Goal: Book appointment/travel/reservation

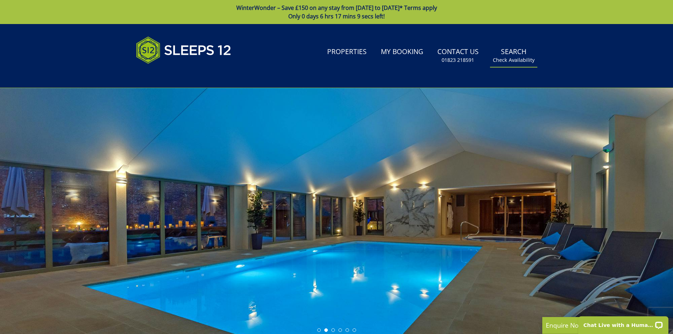
click at [512, 55] on link "Search Check Availability" at bounding box center [513, 55] width 47 height 23
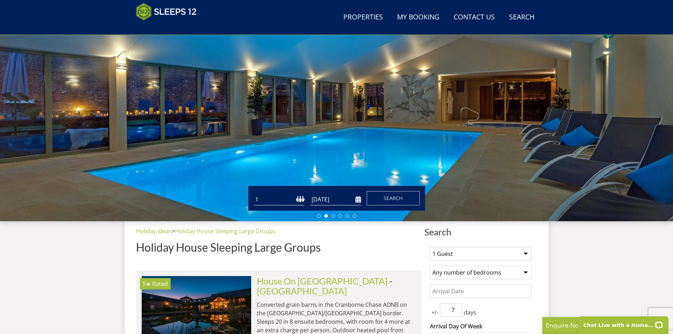
scroll to position [112, 0]
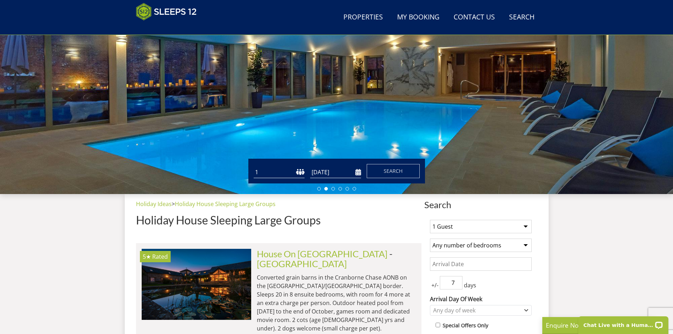
click at [261, 171] on select "1 2 3 4 5 6 7 8 9 10 11 12 13 14 15 16 17 18 19 20 21 22 23 24 25 26 27 28 29 3…" at bounding box center [279, 172] width 51 height 12
select select "10"
click at [254, 166] on select "1 2 3 4 5 6 7 8 9 10 11 12 13 14 15 16 17 18 19 20 21 22 23 24 25 26 27 28 29 3…" at bounding box center [279, 172] width 51 height 12
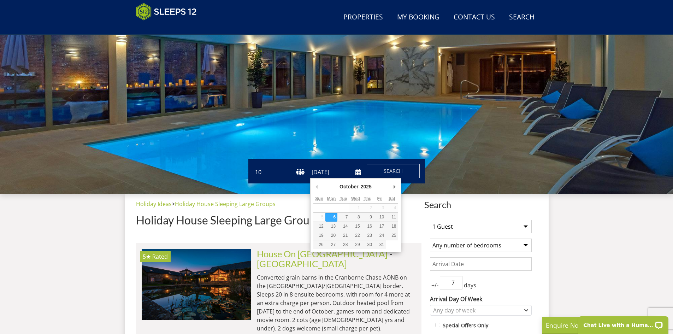
click at [357, 172] on input "[DATE]" at bounding box center [335, 172] width 51 height 12
type input "[DATE]"
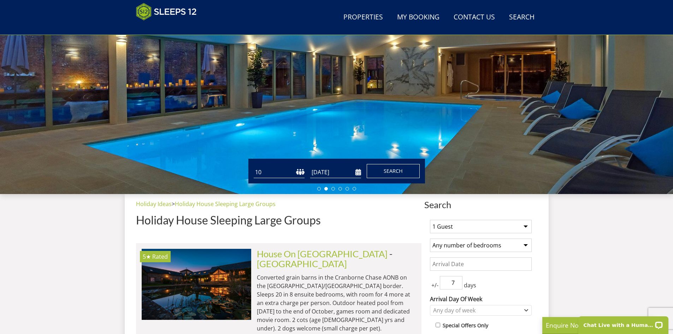
click at [400, 171] on span "Search" at bounding box center [393, 170] width 19 height 7
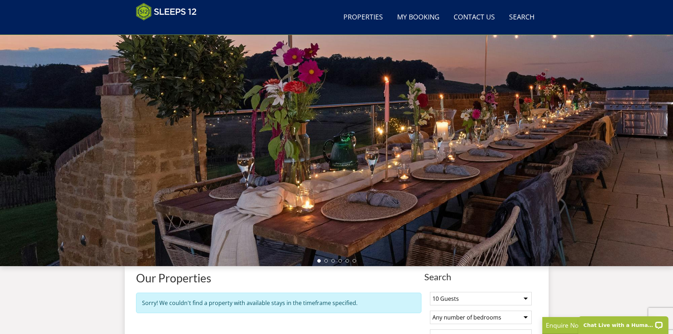
scroll to position [0, 0]
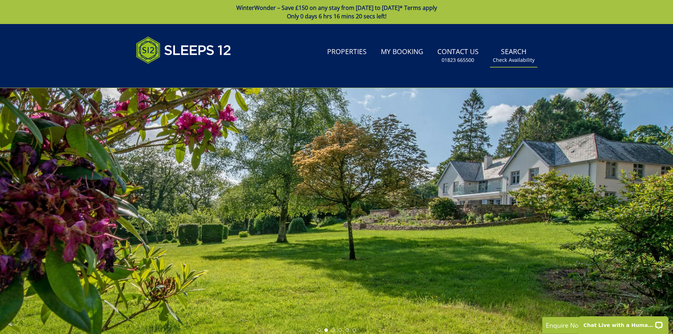
click at [514, 56] on link "Search Check Availability" at bounding box center [513, 55] width 47 height 23
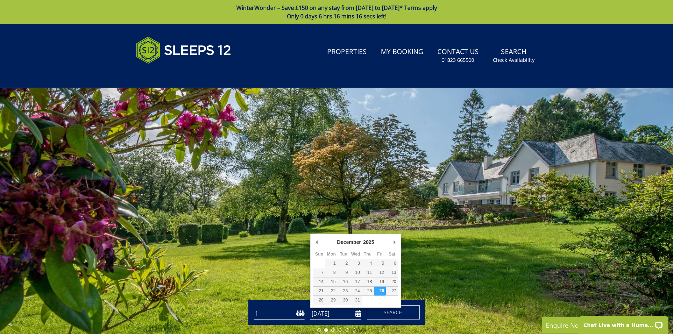
click at [357, 313] on input "[DATE]" at bounding box center [335, 314] width 51 height 12
type input "[DATE]"
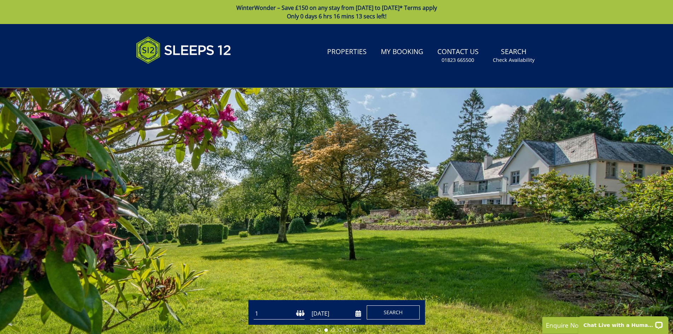
click at [395, 312] on span "Search" at bounding box center [393, 312] width 19 height 7
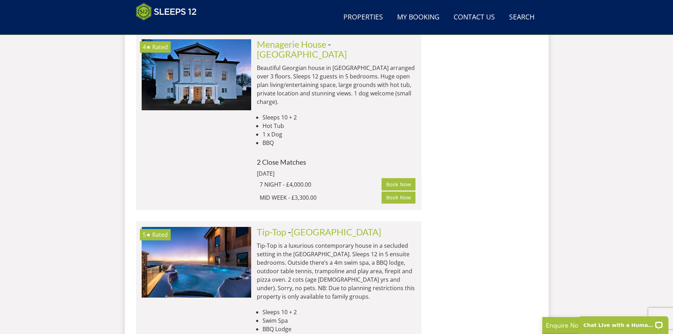
scroll to position [1110, 0]
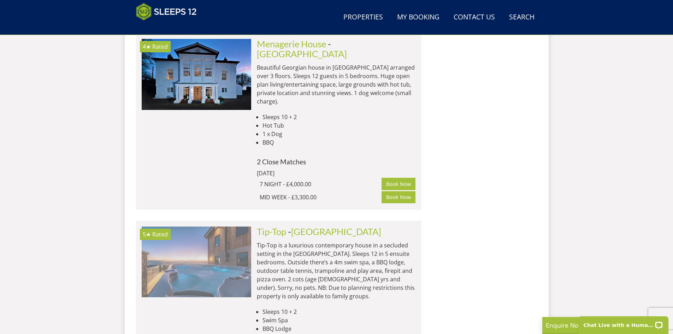
click at [208, 226] on img at bounding box center [196, 261] width 109 height 71
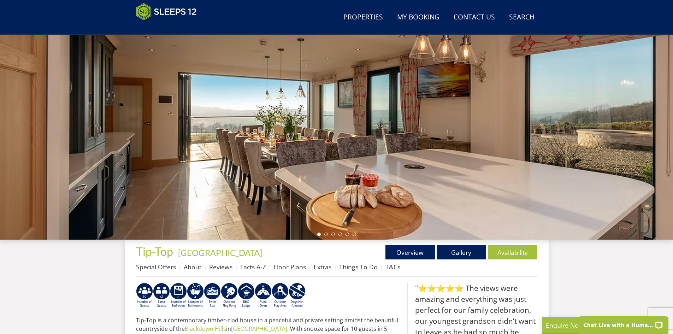
scroll to position [82, 0]
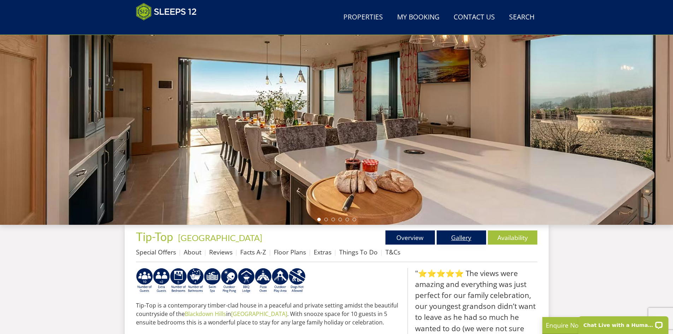
click at [460, 236] on link "Gallery" at bounding box center [461, 237] width 49 height 14
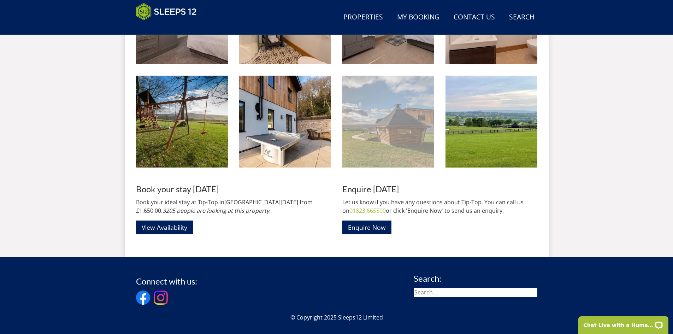
scroll to position [998, 0]
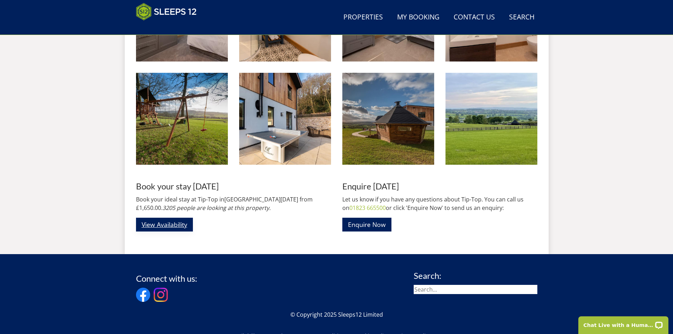
click at [166, 223] on link "View Availability" at bounding box center [164, 225] width 57 height 14
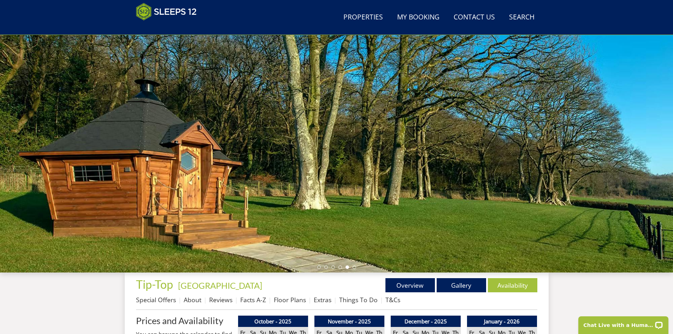
scroll to position [121, 0]
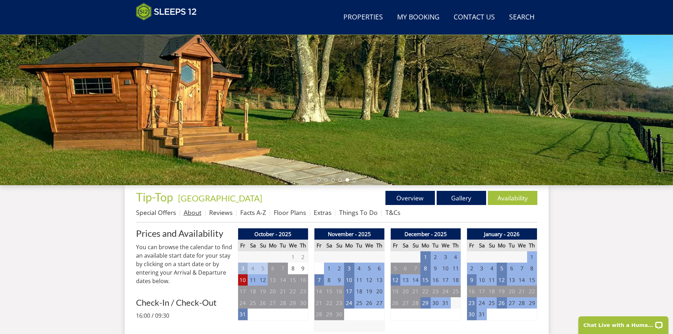
click at [195, 212] on link "About" at bounding box center [193, 212] width 18 height 8
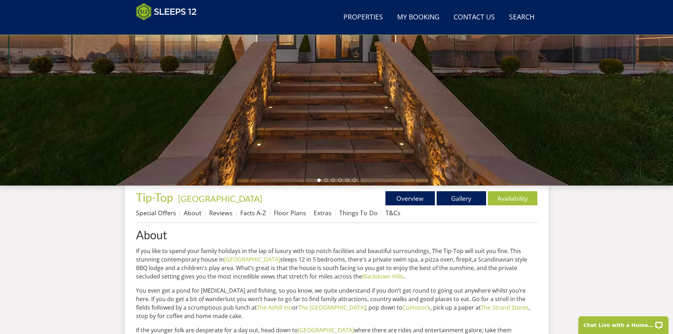
scroll to position [121, 0]
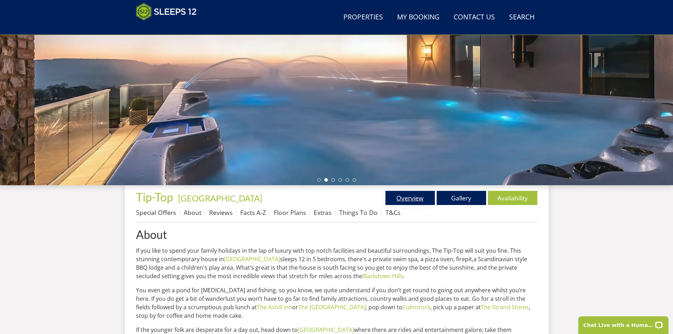
click at [420, 198] on link "Overview" at bounding box center [409, 198] width 49 height 14
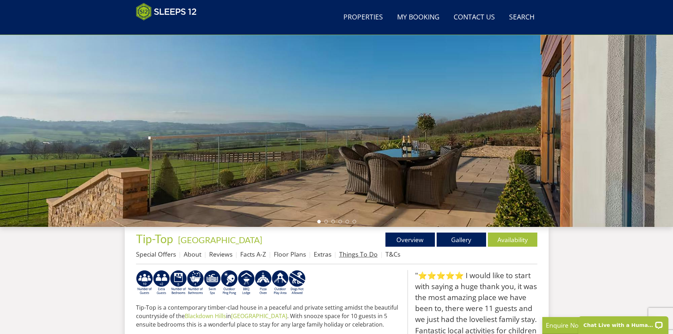
click at [354, 254] on link "Things To Do" at bounding box center [358, 254] width 38 height 8
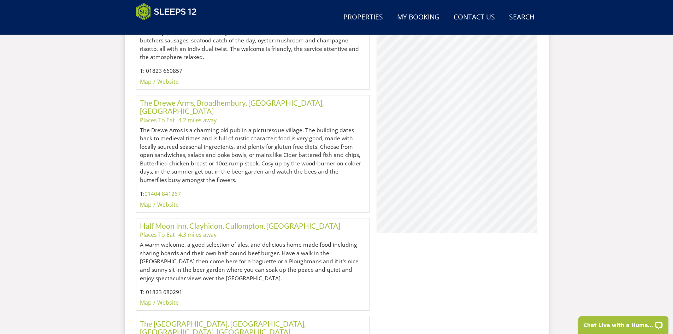
scroll to position [890, 0]
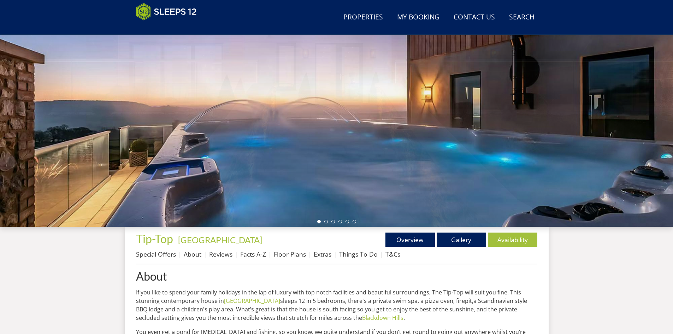
scroll to position [121, 0]
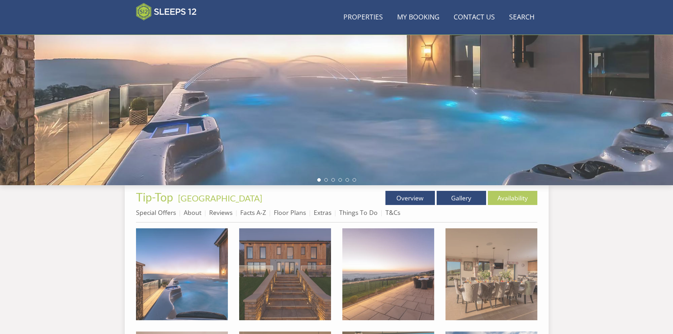
scroll to position [998, 0]
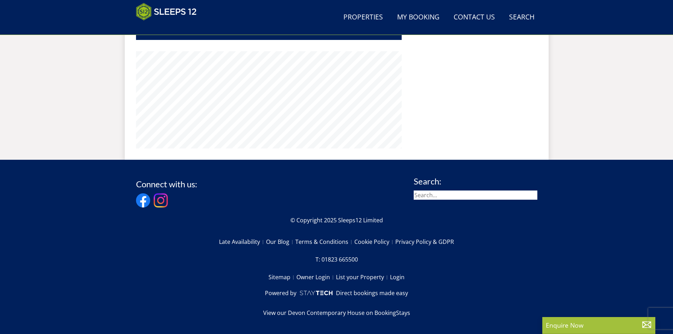
scroll to position [82, 0]
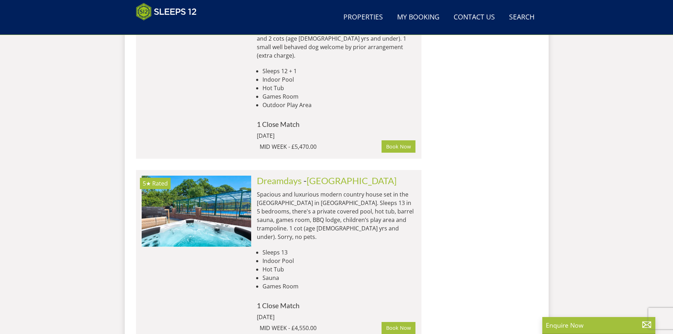
scroll to position [1569, 0]
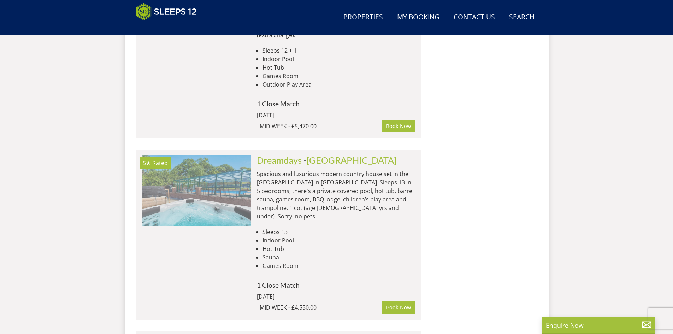
click at [208, 155] on img at bounding box center [196, 190] width 109 height 71
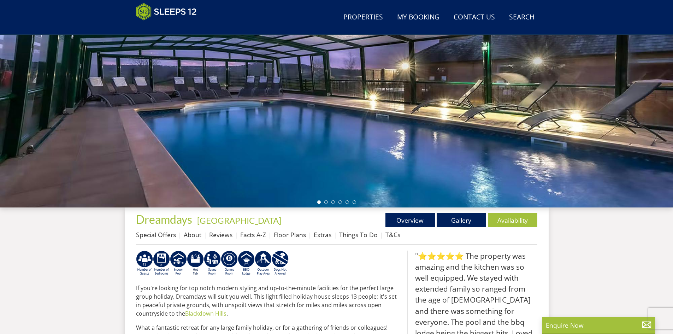
scroll to position [82, 0]
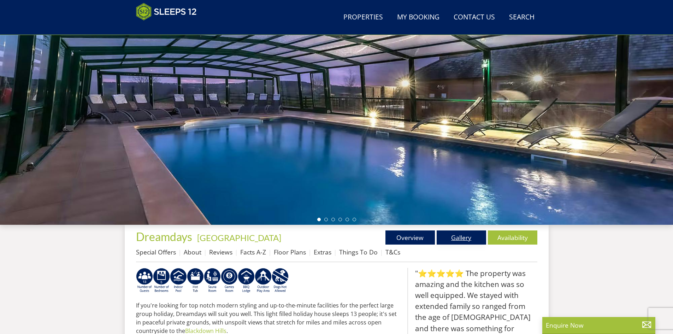
click at [470, 238] on link "Gallery" at bounding box center [461, 237] width 49 height 14
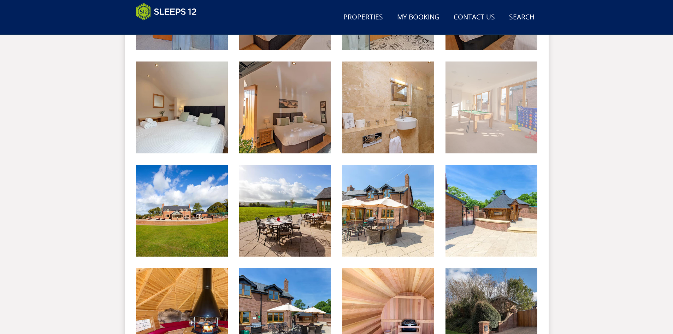
scroll to position [722, 0]
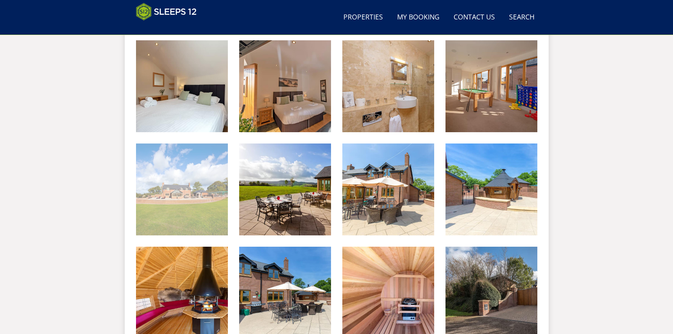
click at [202, 210] on img at bounding box center [182, 189] width 92 height 92
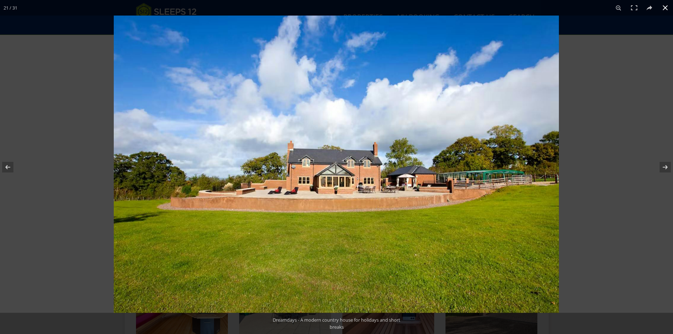
click at [663, 8] on button at bounding box center [665, 8] width 16 height 16
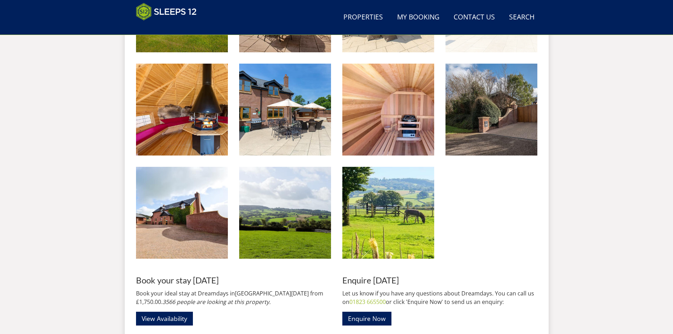
scroll to position [969, 0]
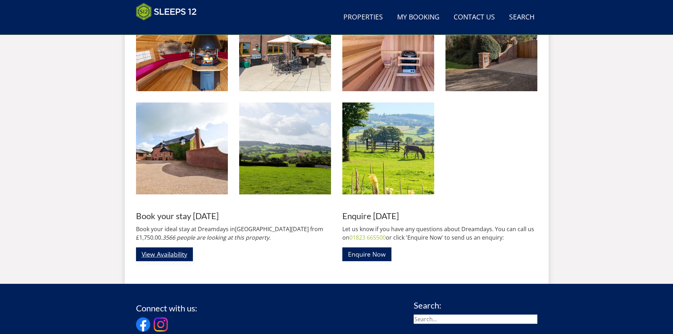
click at [182, 254] on link "View Availability" at bounding box center [164, 254] width 57 height 14
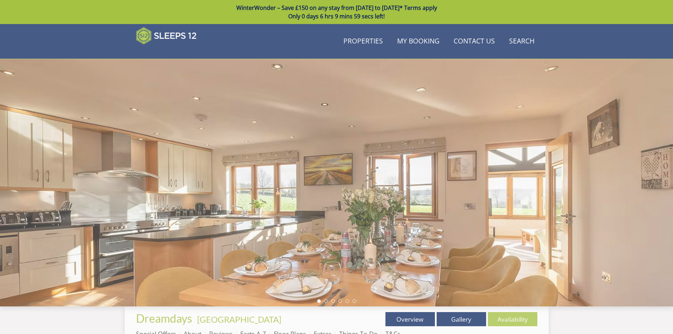
scroll to position [969, 0]
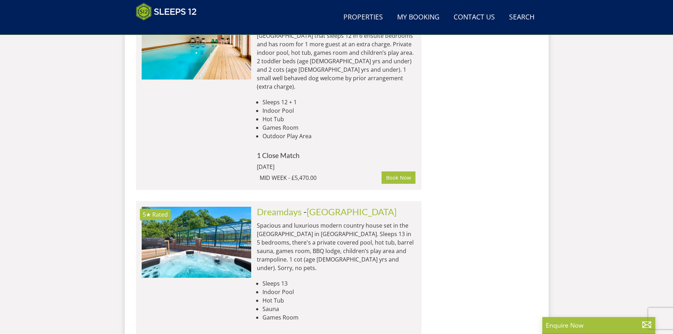
scroll to position [1499, 0]
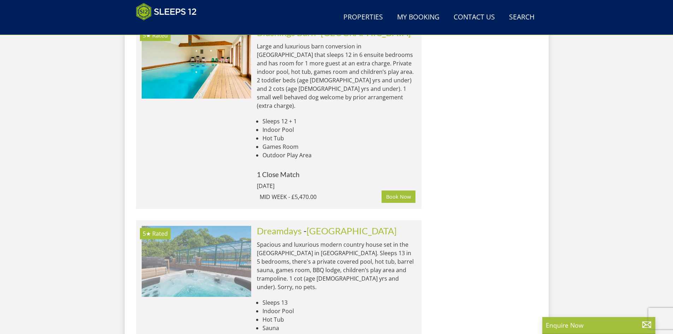
click at [213, 226] on img at bounding box center [196, 261] width 109 height 71
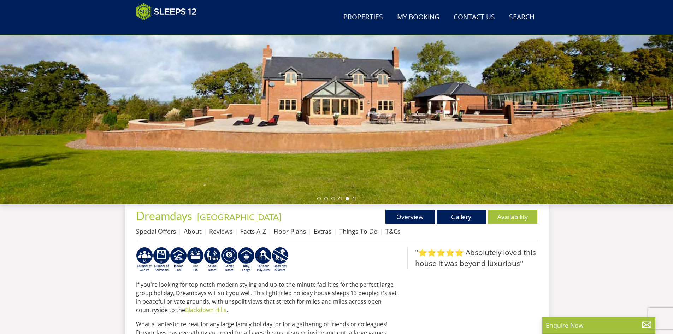
scroll to position [42, 0]
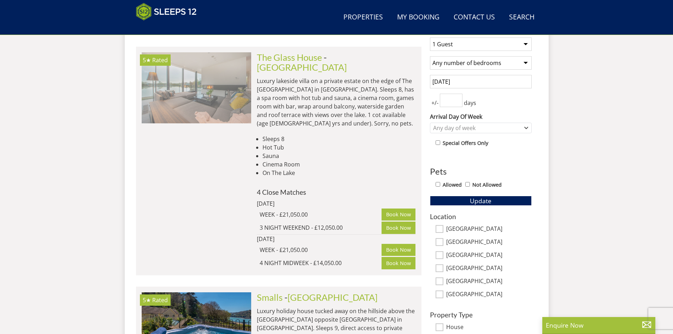
scroll to position [395, 0]
